Goal: Find contact information: Find contact information

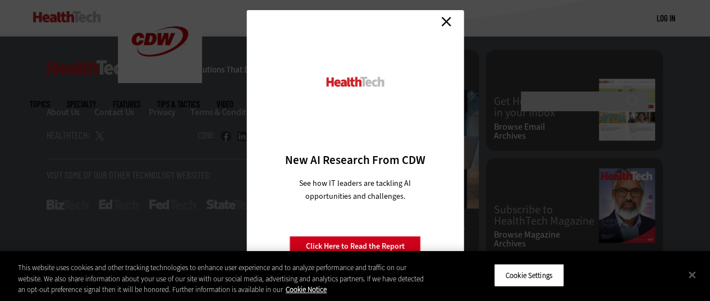
scroll to position [2946, 0]
click at [448, 23] on link "Close" at bounding box center [446, 21] width 17 height 17
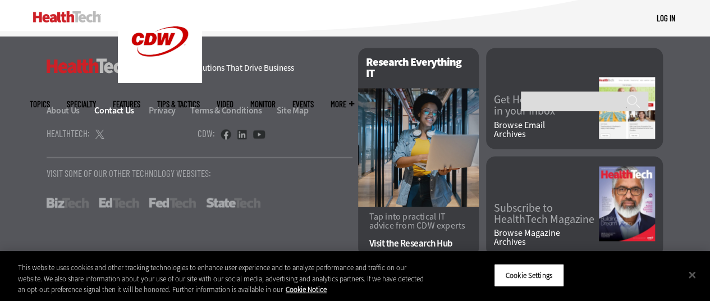
click at [118, 111] on link "Contact Us" at bounding box center [120, 110] width 53 height 12
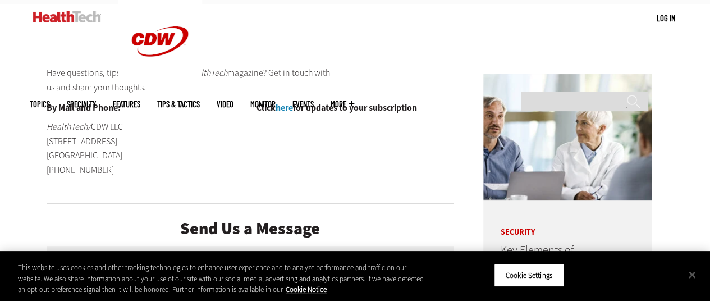
scroll to position [168, 0]
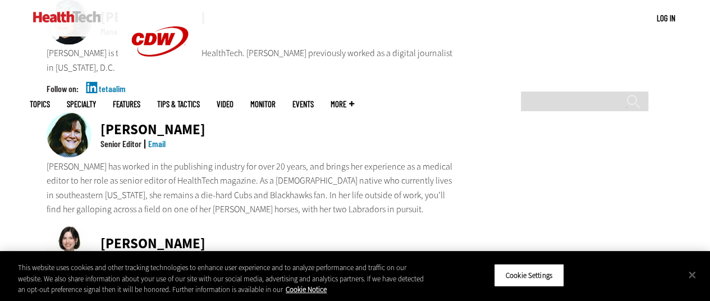
scroll to position [955, 0]
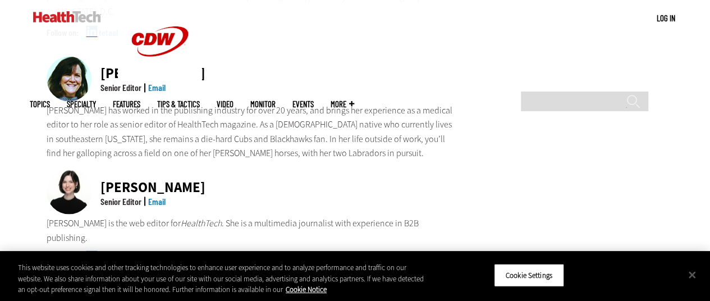
click at [443, 169] on div "[PERSON_NAME] Senior Editor Email" at bounding box center [251, 192] width 408 height 47
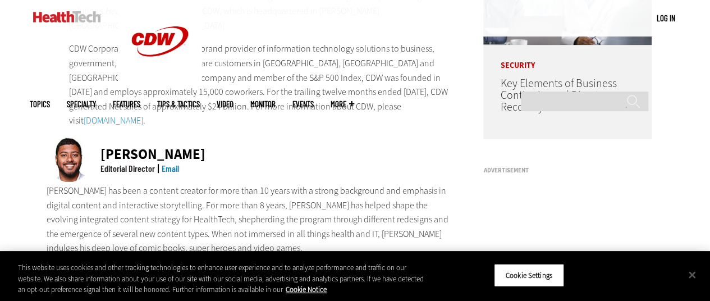
scroll to position [281, 0]
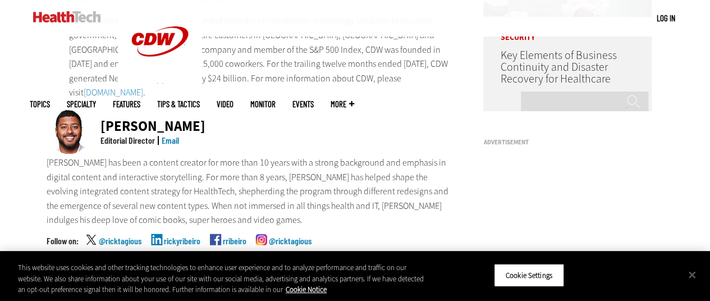
click at [175, 135] on link "Email" at bounding box center [170, 140] width 17 height 11
